Goal: Task Accomplishment & Management: Manage account settings

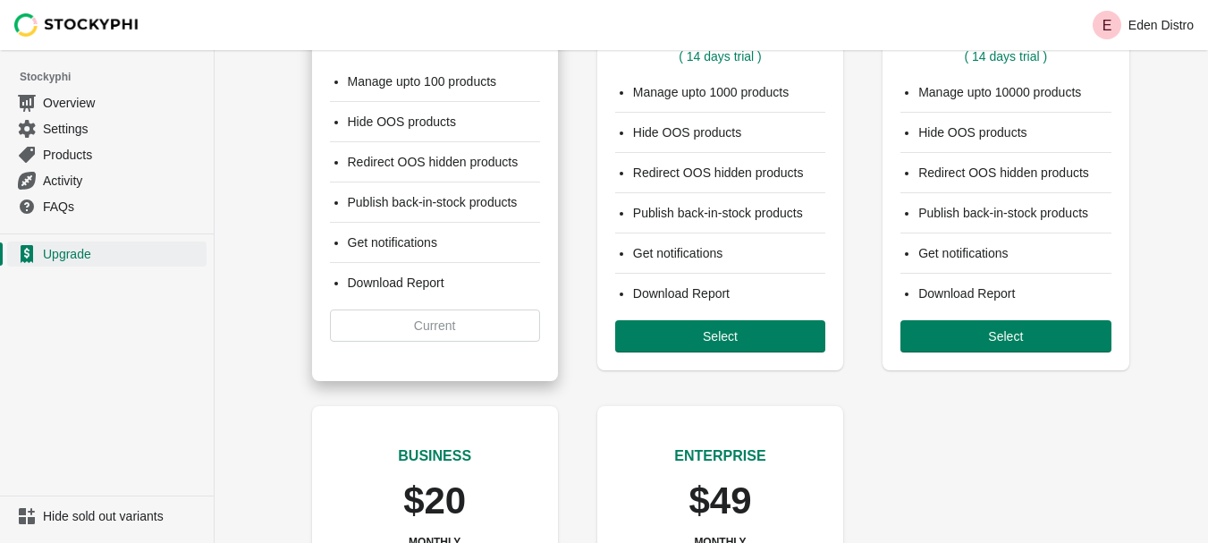
scroll to position [179, 0]
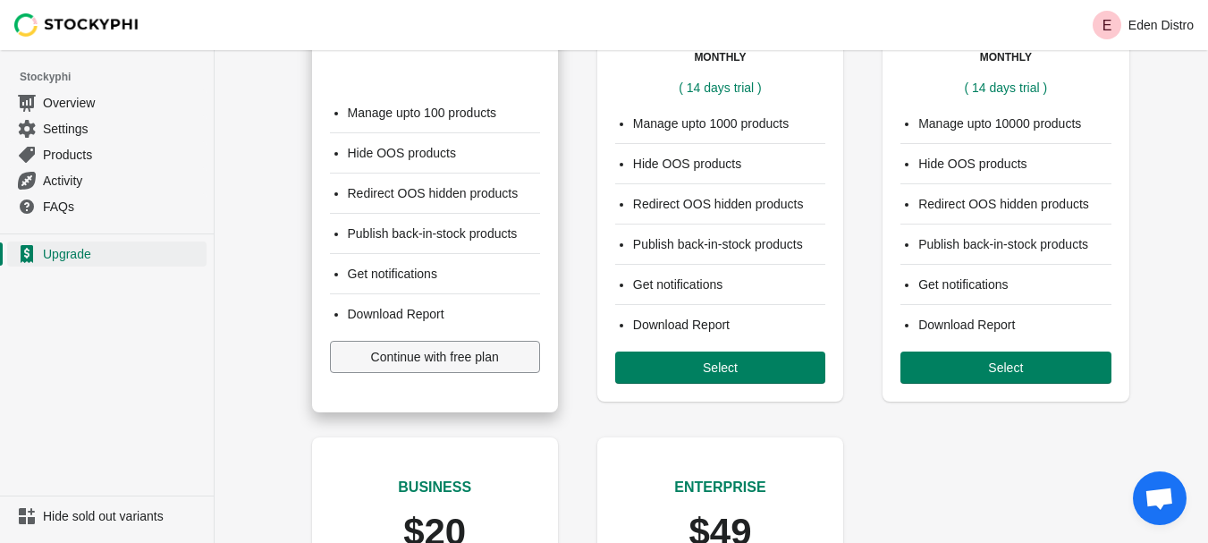
click at [469, 364] on span "Continue with free plan" at bounding box center [435, 357] width 128 height 14
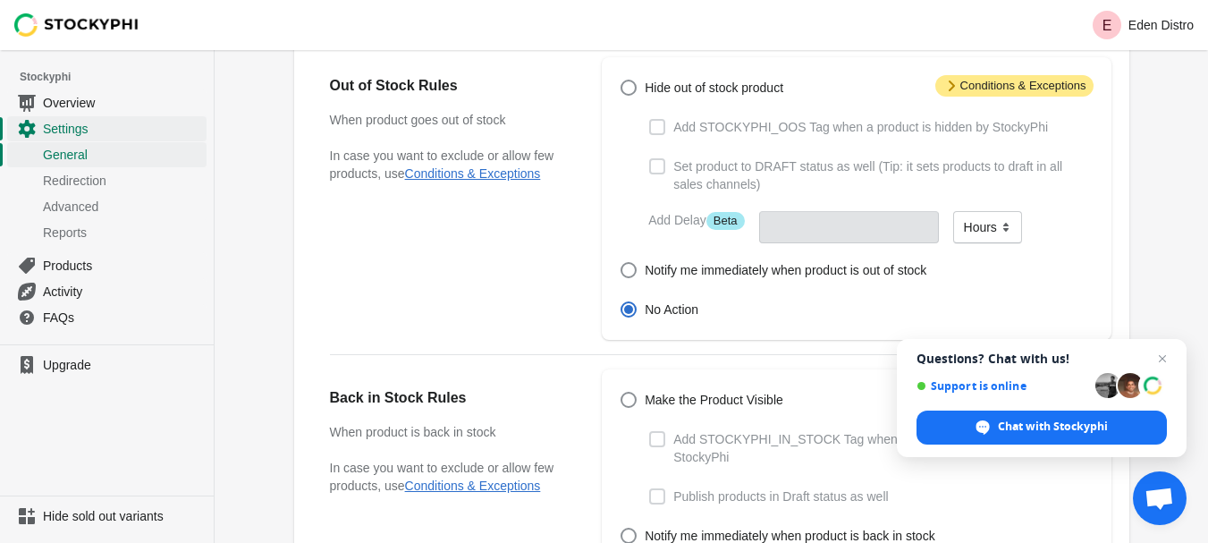
scroll to position [47, 0]
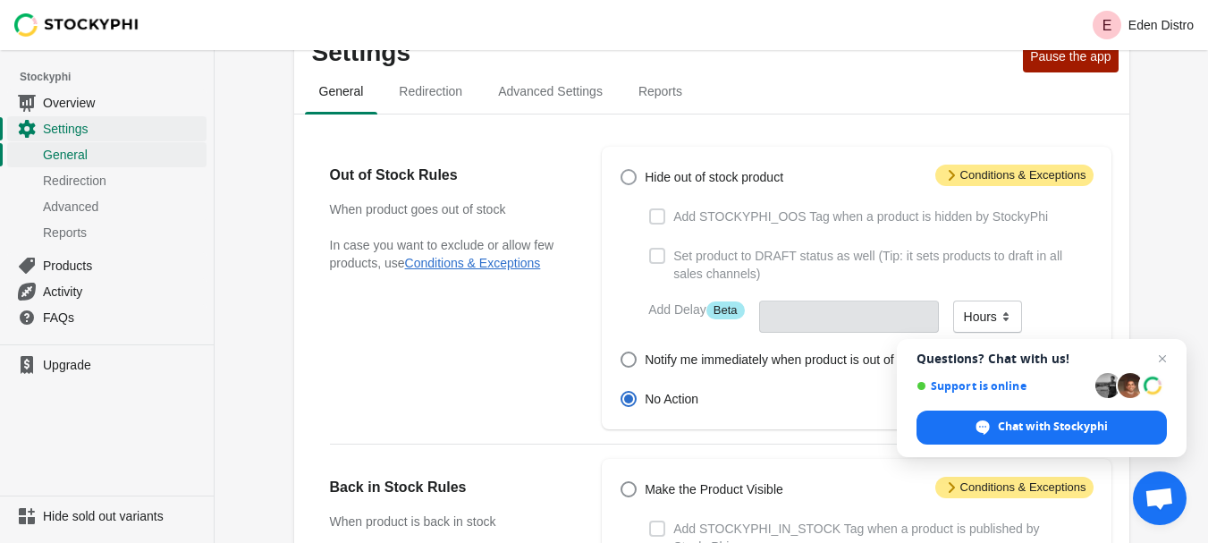
click at [631, 171] on span at bounding box center [629, 177] width 16 height 16
click at [622, 170] on input "Hide out of stock product" at bounding box center [621, 169] width 1 height 1
radio input "true"
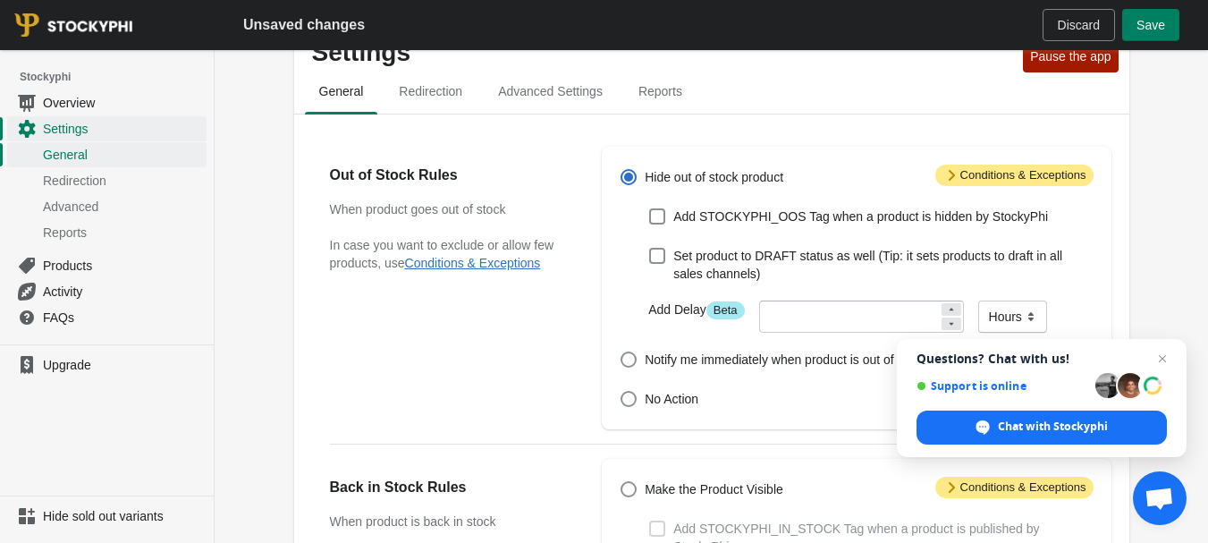
click at [993, 174] on span "Attention Conditions & Exceptions" at bounding box center [1015, 175] width 158 height 21
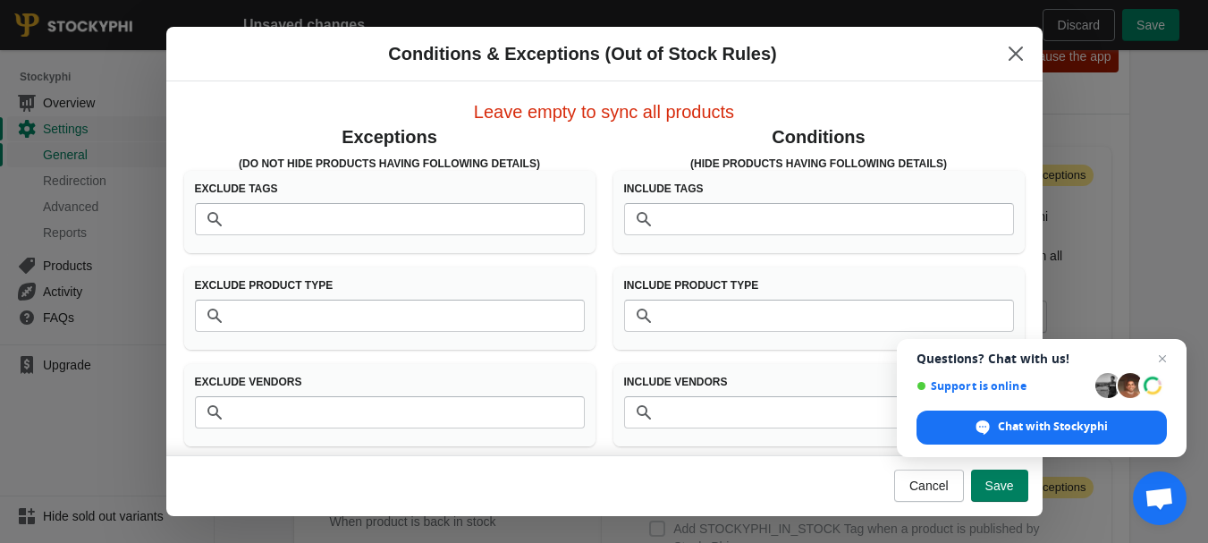
click at [938, 178] on div "Include Tags Tags" at bounding box center [819, 212] width 411 height 82
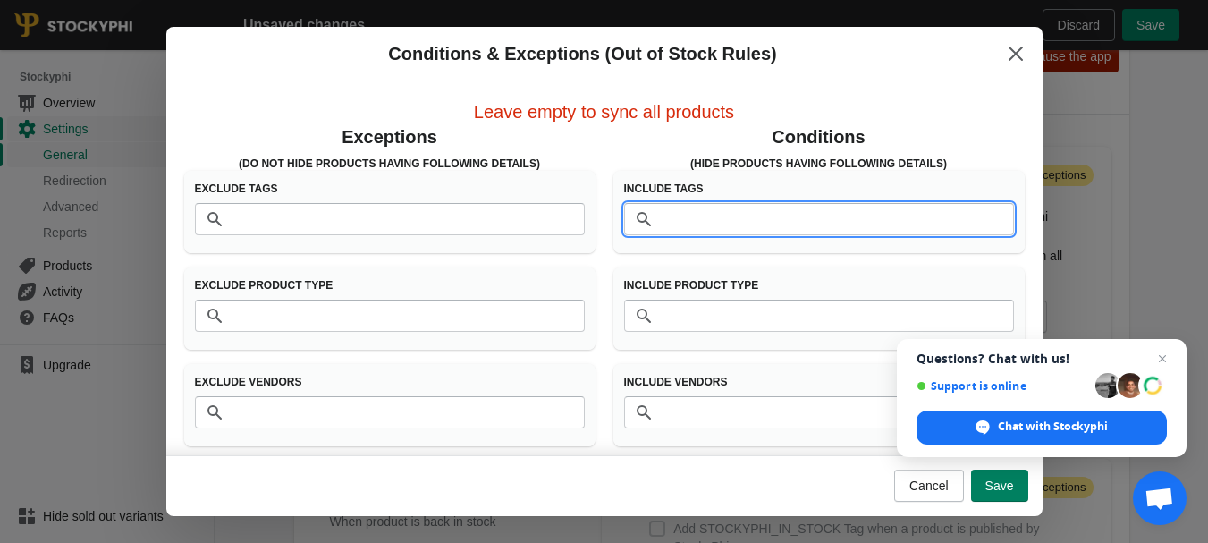
click at [726, 225] on input "Tags" at bounding box center [837, 219] width 354 height 32
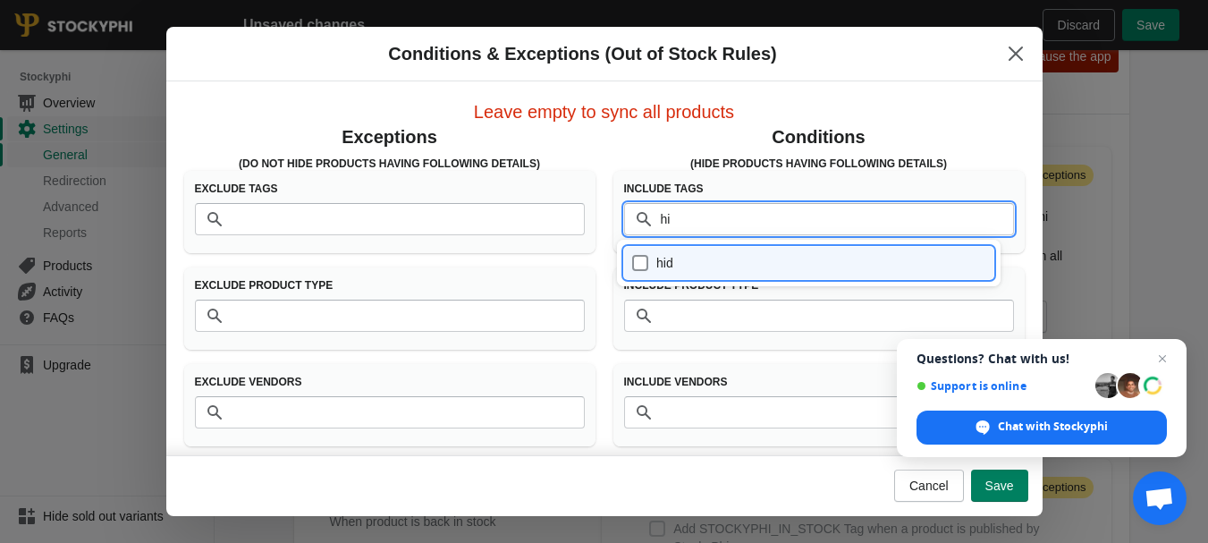
type input "h"
type input "HIDE"
click at [666, 272] on div "HIDE" at bounding box center [808, 262] width 355 height 25
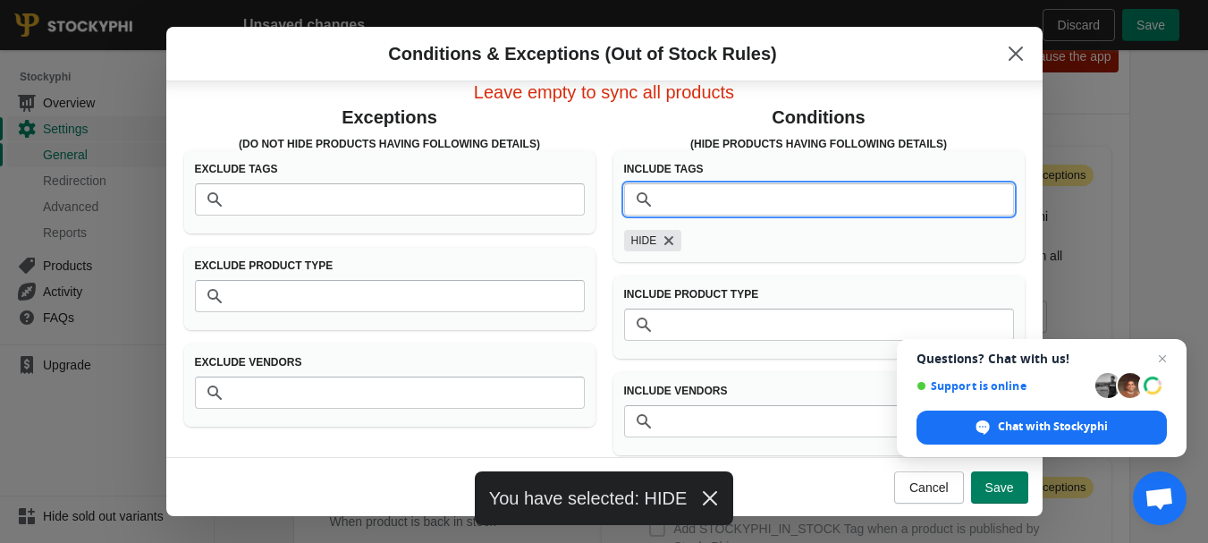
scroll to position [36, 0]
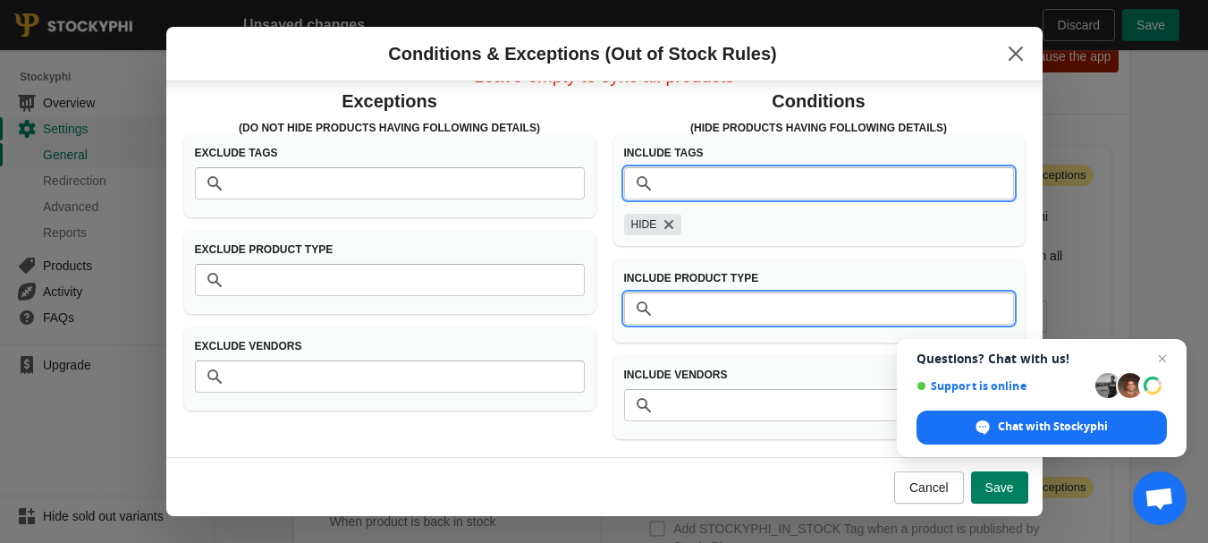
click at [736, 306] on input "Product Type" at bounding box center [837, 308] width 354 height 32
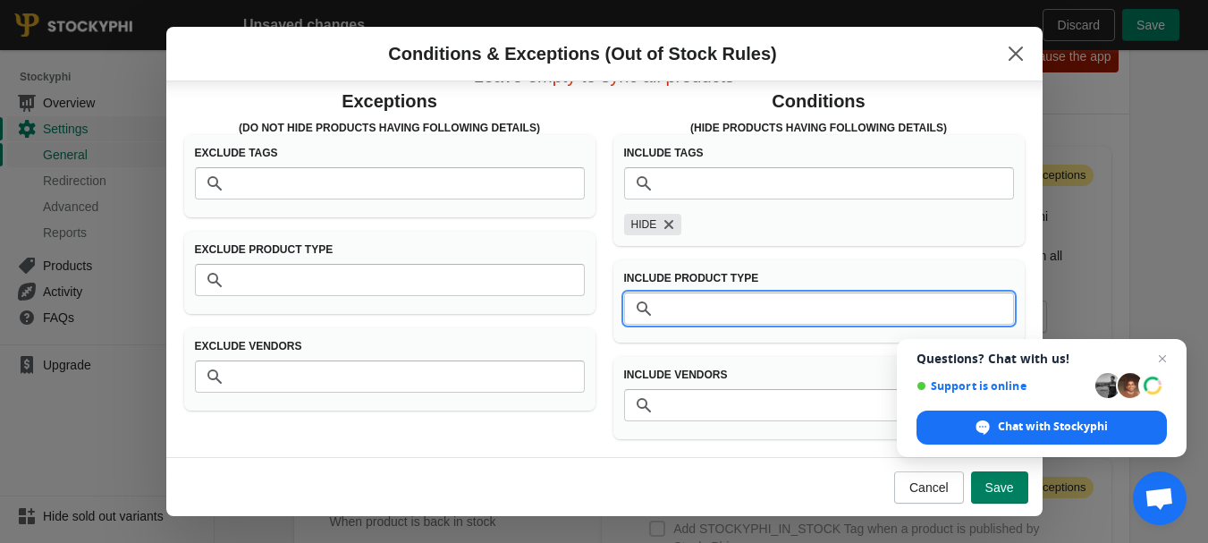
type input "S"
click at [1012, 498] on button "Save" at bounding box center [999, 487] width 57 height 32
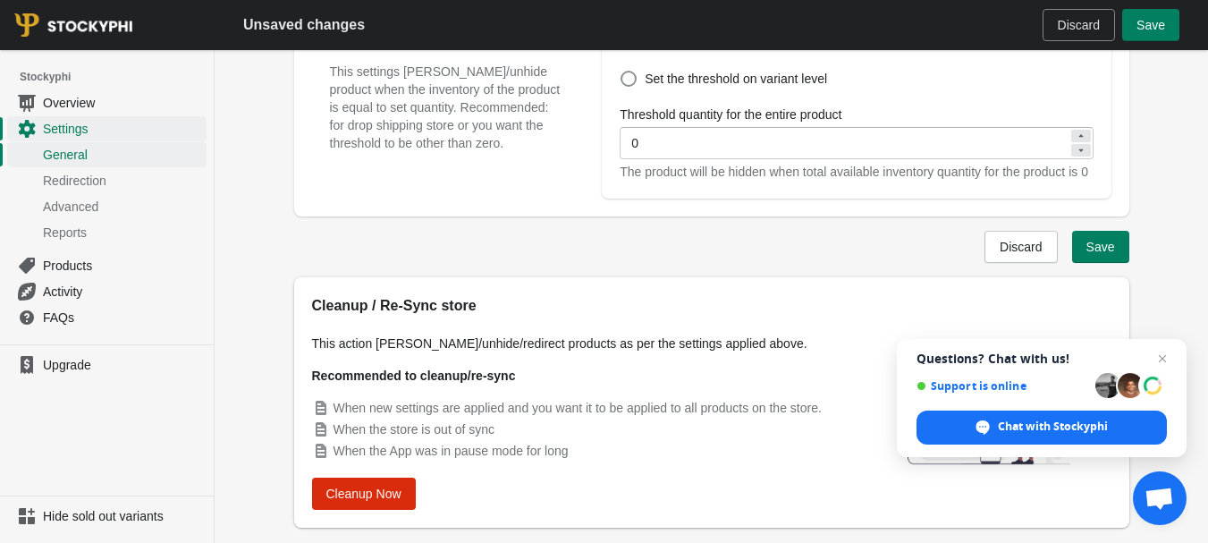
scroll to position [809, 0]
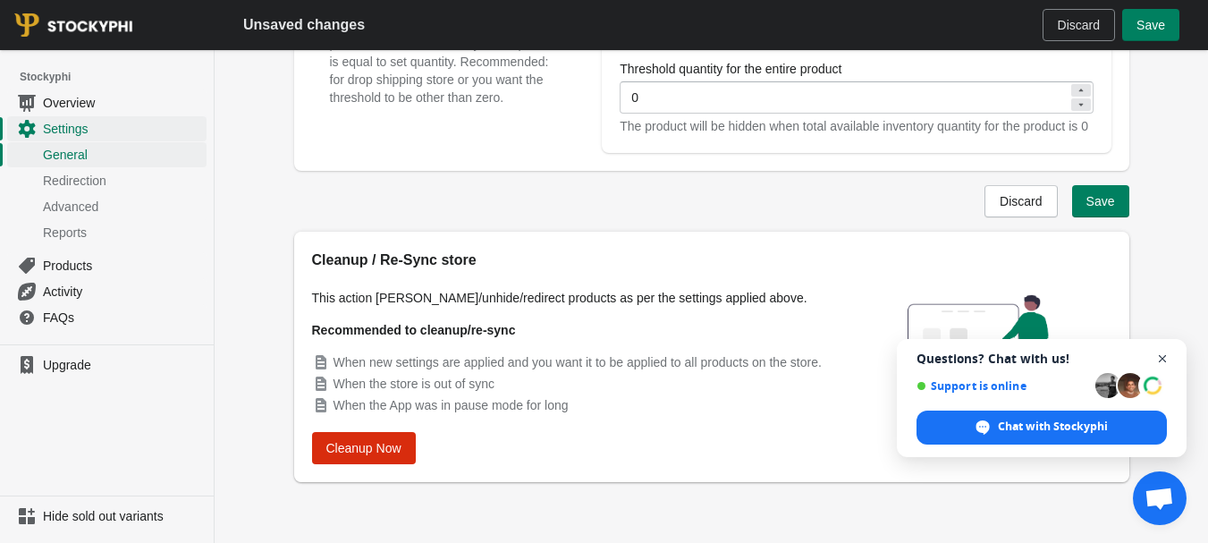
click at [1163, 354] on span "Close chat" at bounding box center [1163, 359] width 22 height 22
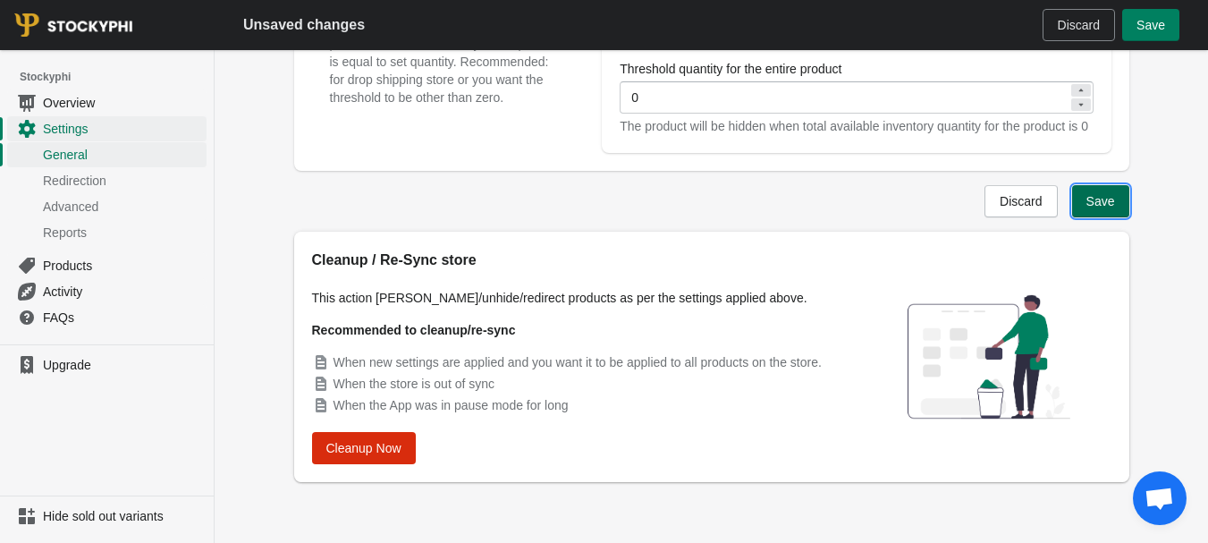
click at [1106, 194] on span "Save" at bounding box center [1101, 201] width 29 height 14
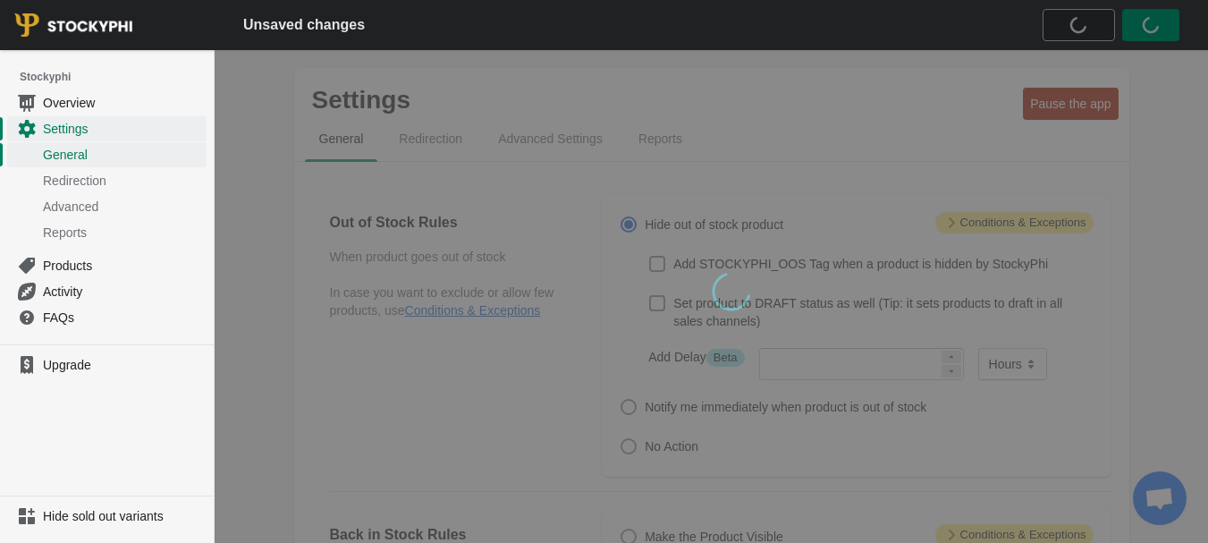
scroll to position [763, 0]
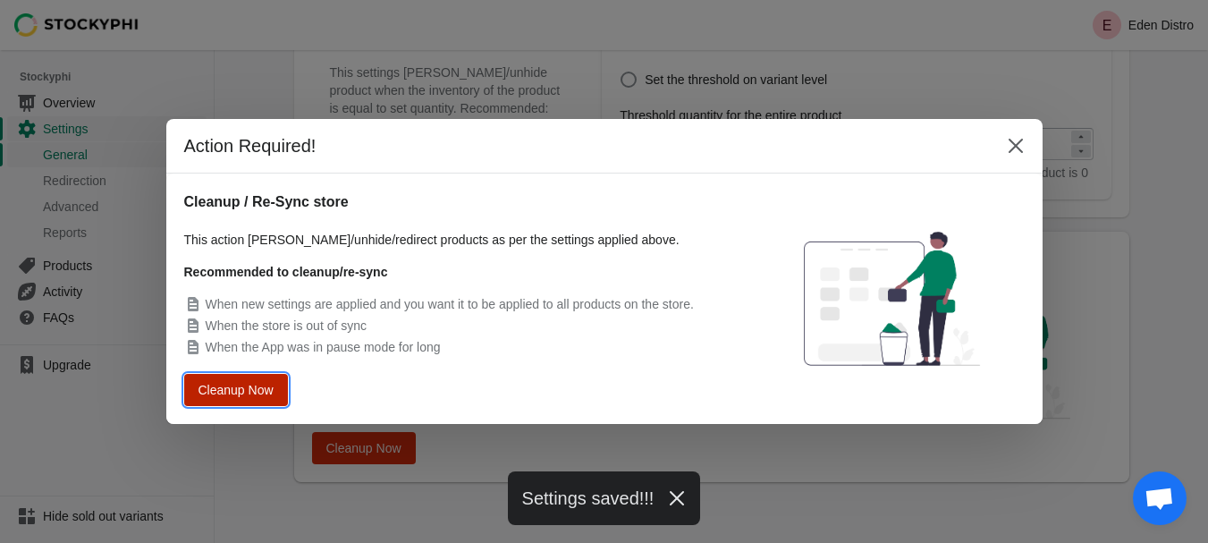
click at [270, 392] on span "Cleanup Now" at bounding box center [236, 390] width 68 height 13
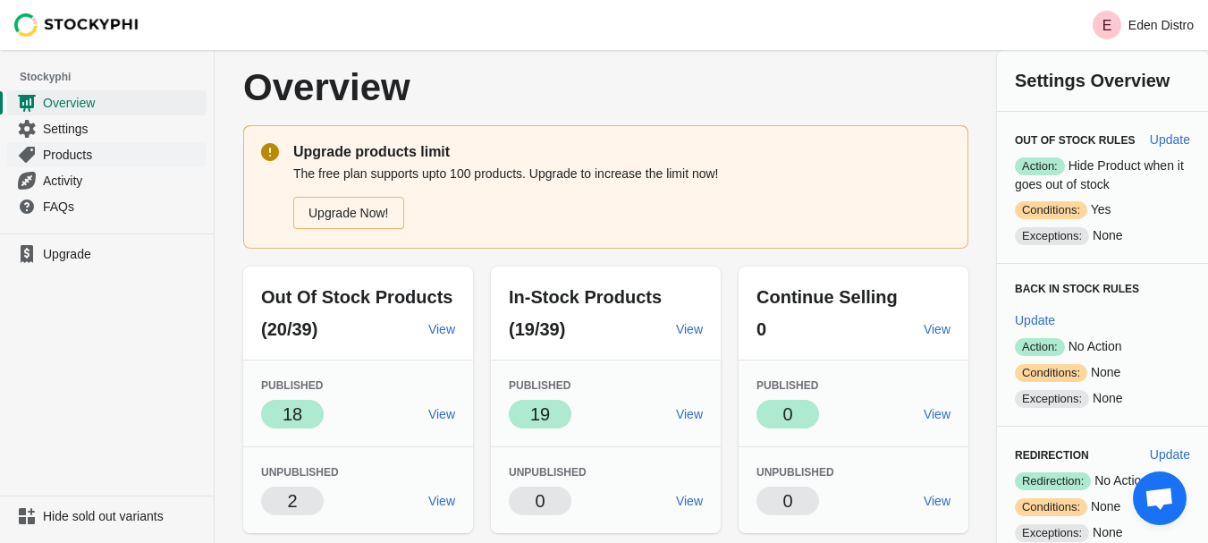
click at [126, 165] on link "Products" at bounding box center [106, 154] width 199 height 26
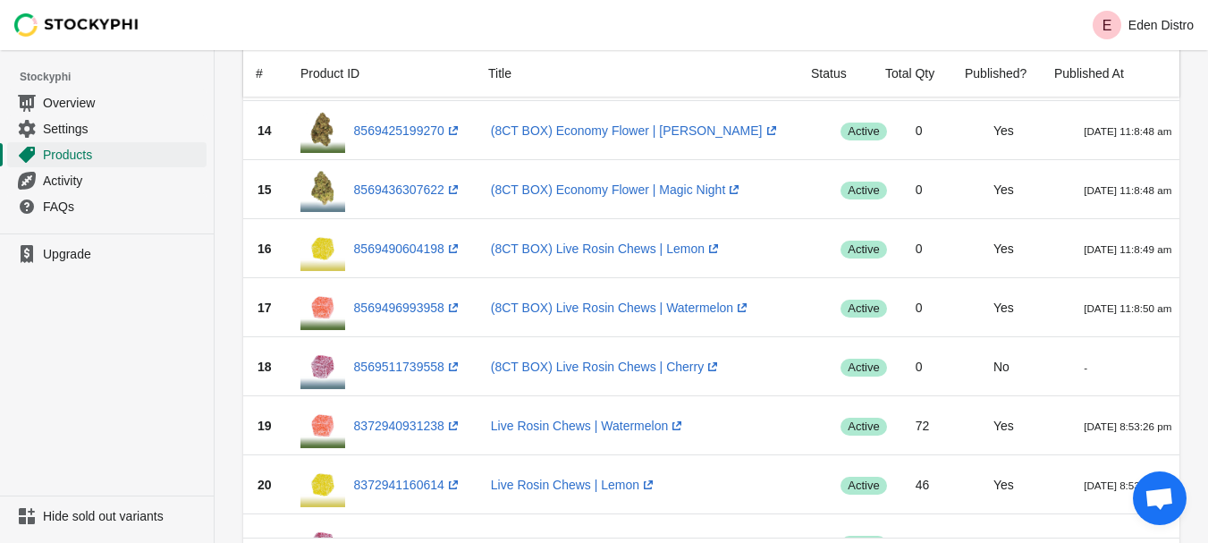
scroll to position [894, 0]
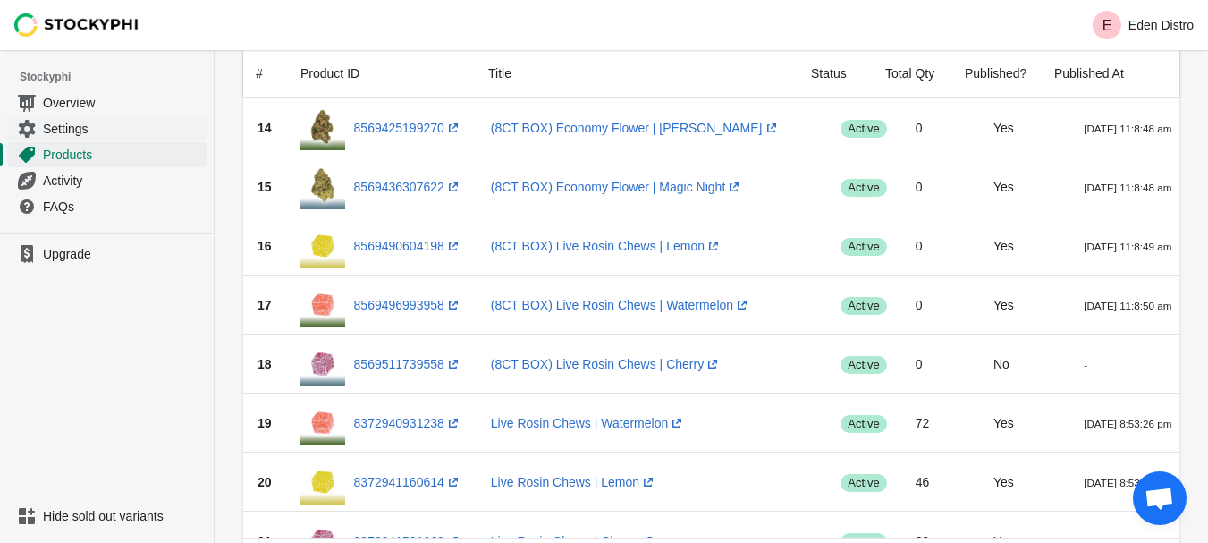
click at [60, 139] on link "Settings" at bounding box center [106, 128] width 199 height 26
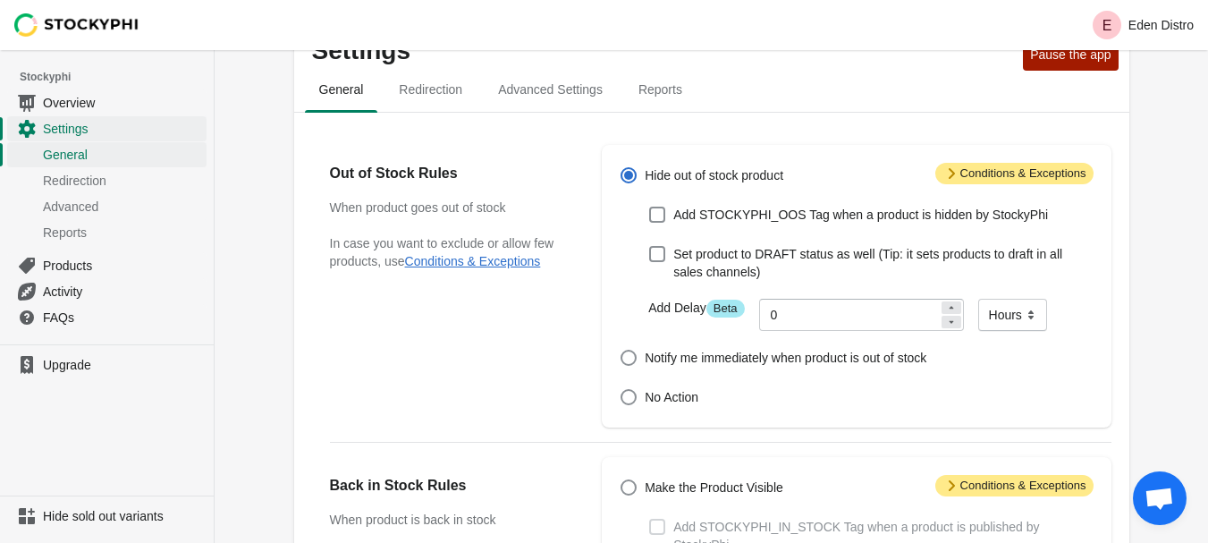
scroll to position [47, 0]
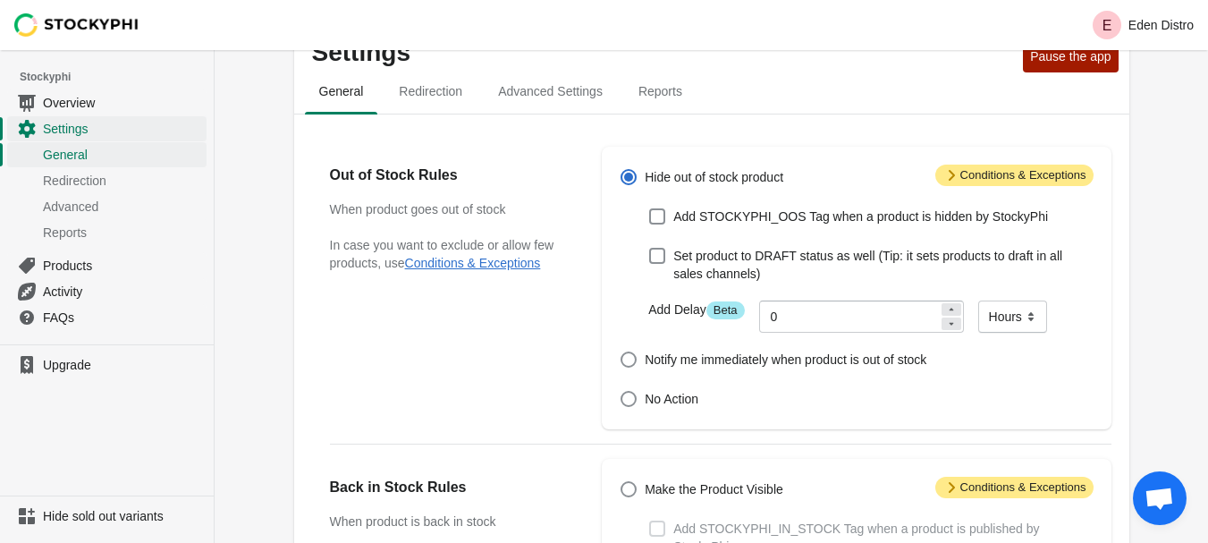
click at [986, 163] on div "Attention Conditions & Exceptions Hide out of stock product Add STOCKYPHI_OOS T…" at bounding box center [856, 288] width 509 height 283
click at [970, 171] on span "Attention Conditions & Exceptions" at bounding box center [1015, 175] width 158 height 21
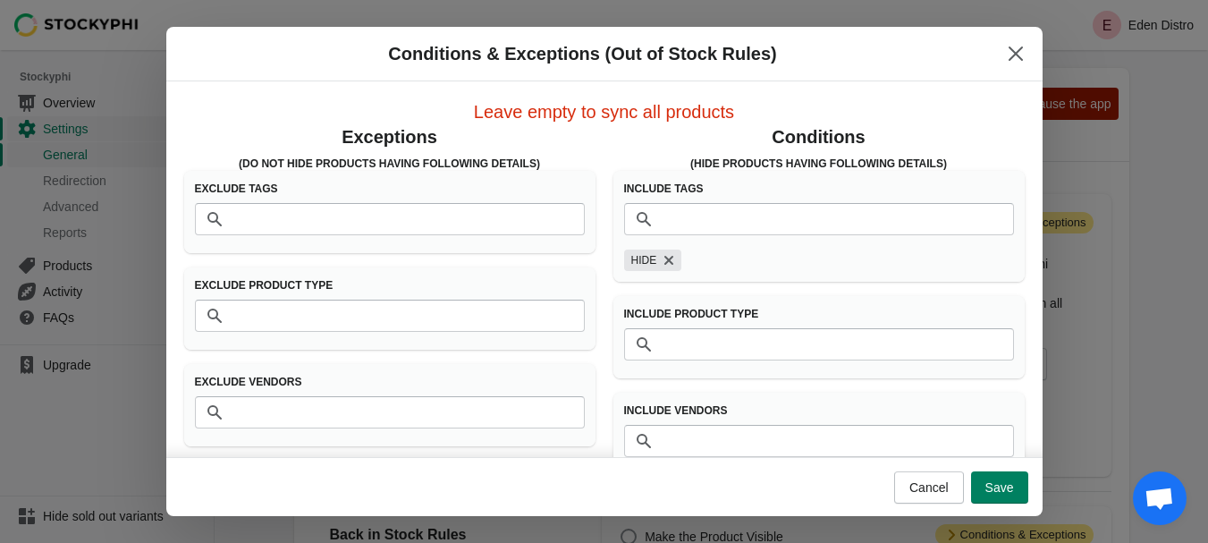
scroll to position [0, 0]
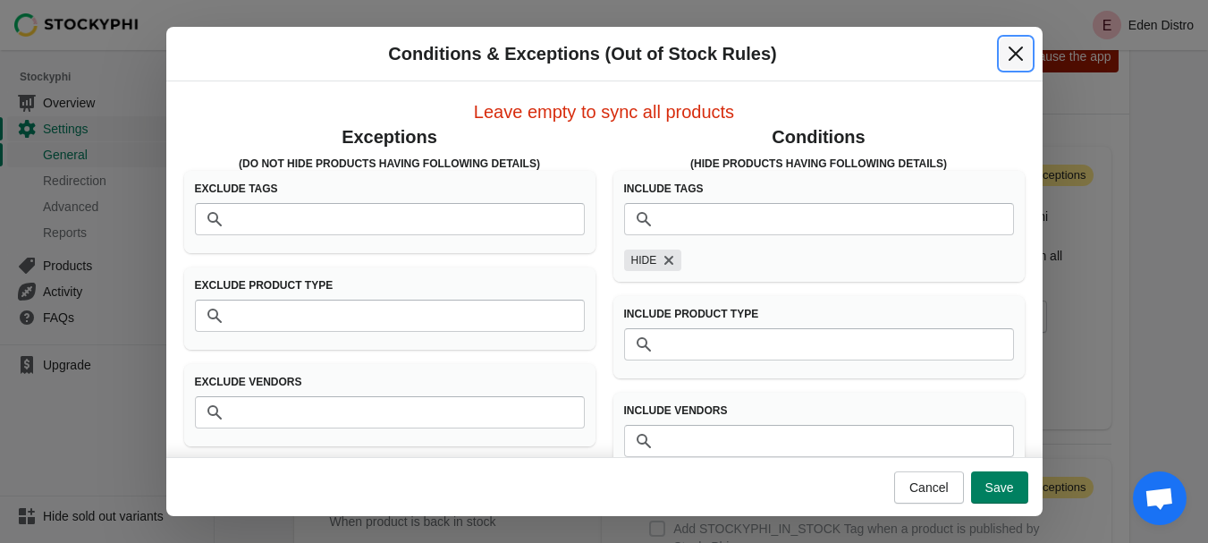
click at [1021, 57] on icon "Close" at bounding box center [1016, 54] width 18 height 18
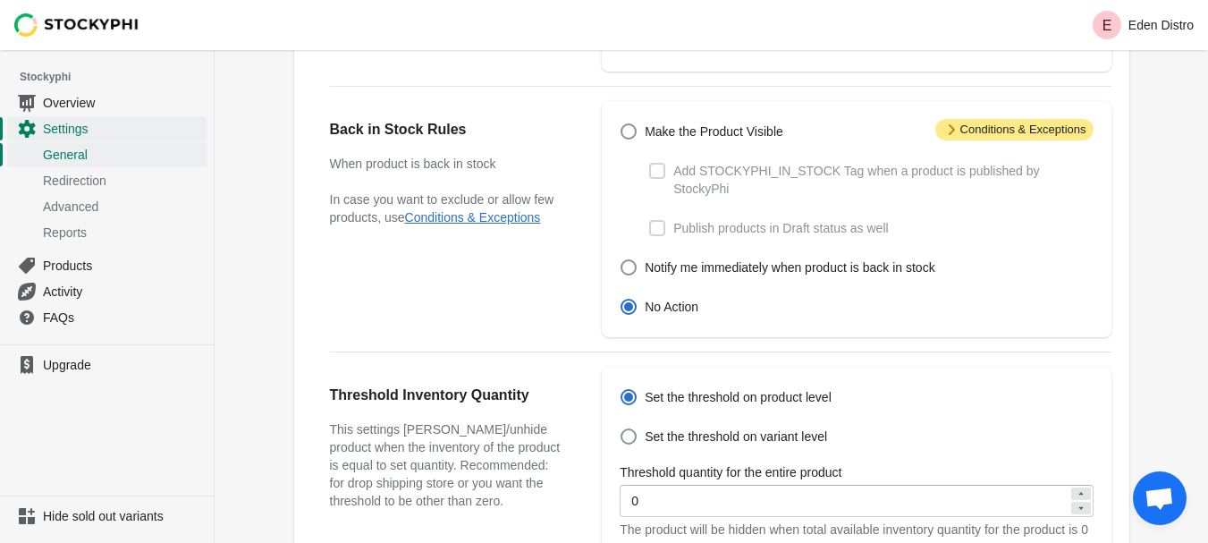
scroll to position [763, 0]
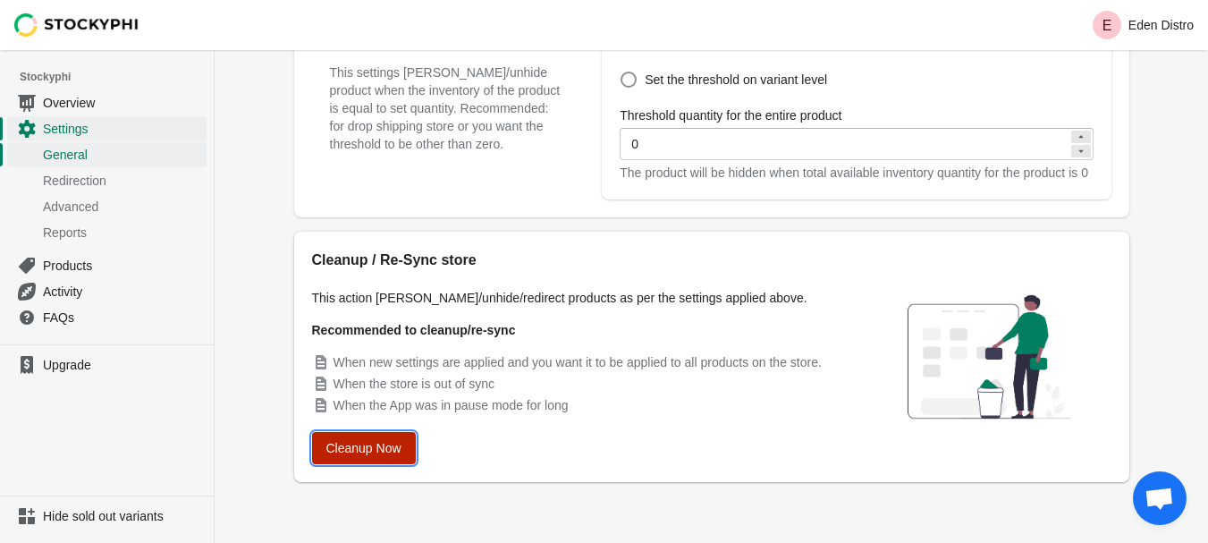
click at [395, 447] on span "Cleanup Now" at bounding box center [363, 448] width 75 height 14
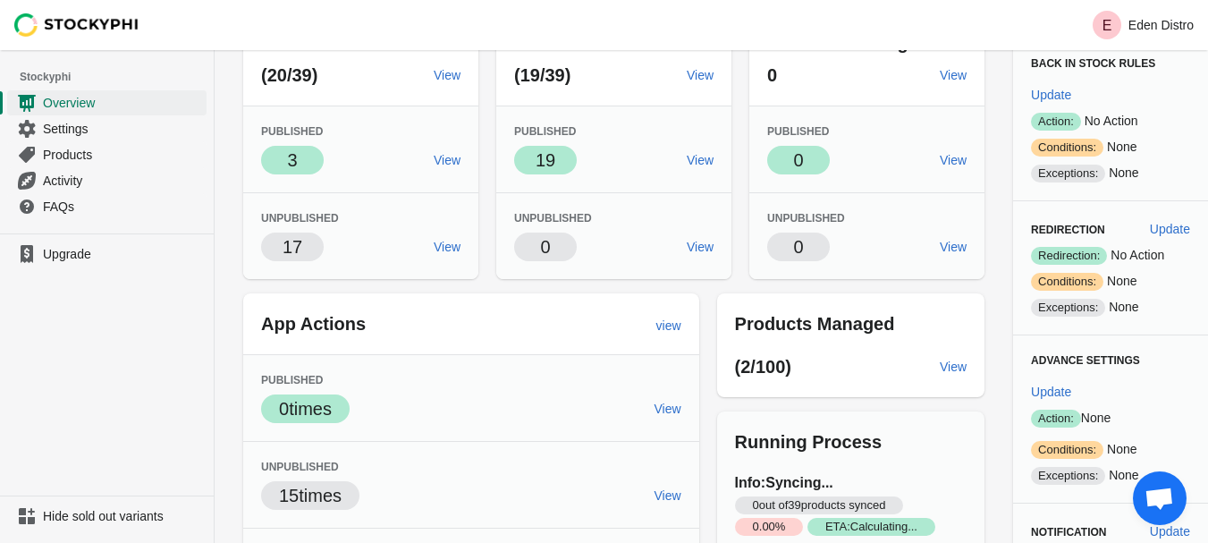
scroll to position [268, 0]
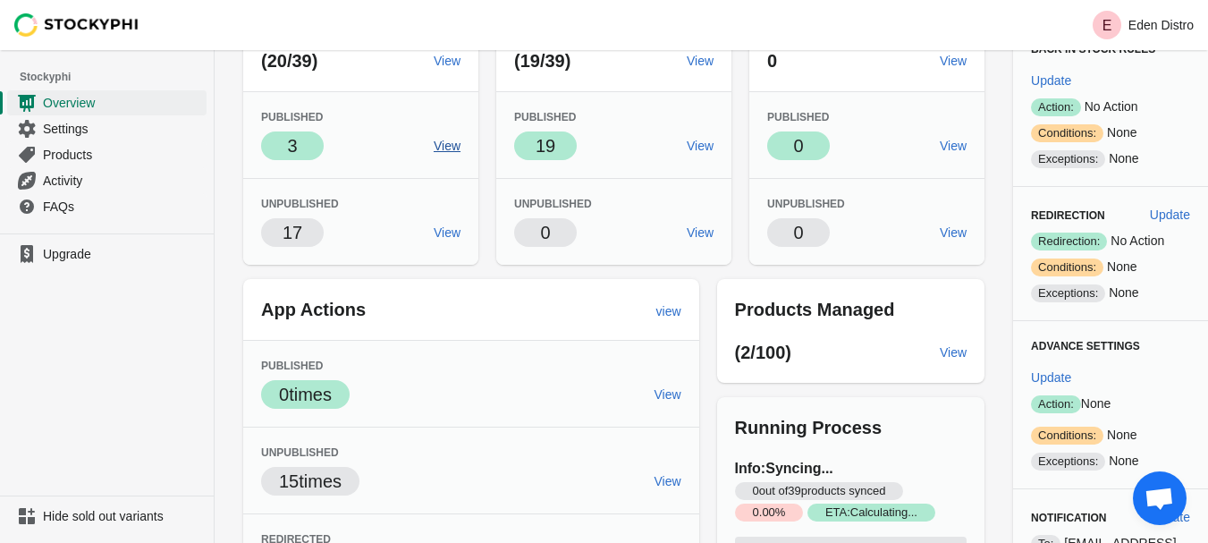
click at [460, 146] on link "View" at bounding box center [447, 146] width 41 height 32
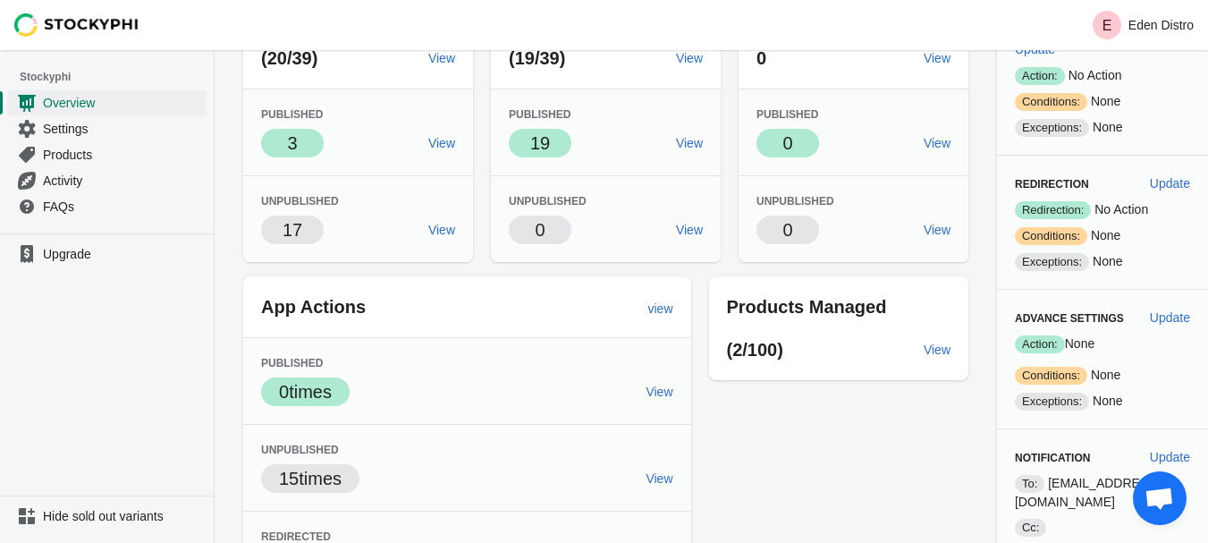
scroll to position [55, 0]
